Goal: Information Seeking & Learning: Learn about a topic

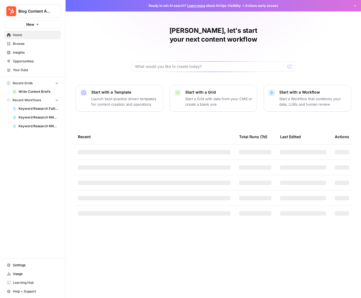
click at [24, 51] on span "Insights" at bounding box center [36, 52] width 46 height 5
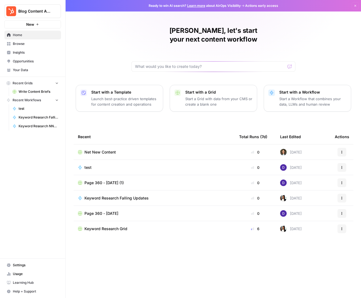
click at [31, 51] on span "Insights" at bounding box center [36, 52] width 46 height 5
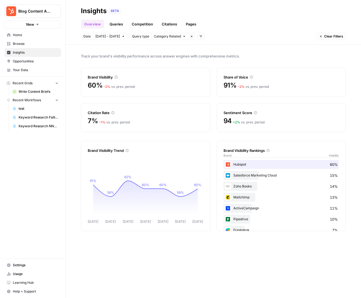
click at [110, 23] on link "Queries" at bounding box center [116, 24] width 20 height 9
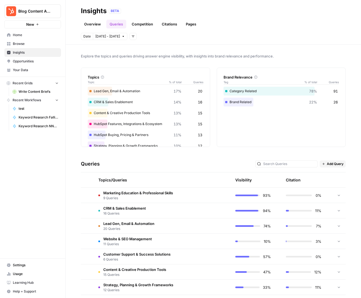
click at [145, 21] on link "Competition" at bounding box center [142, 24] width 28 height 9
